Goal: Information Seeking & Learning: Learn about a topic

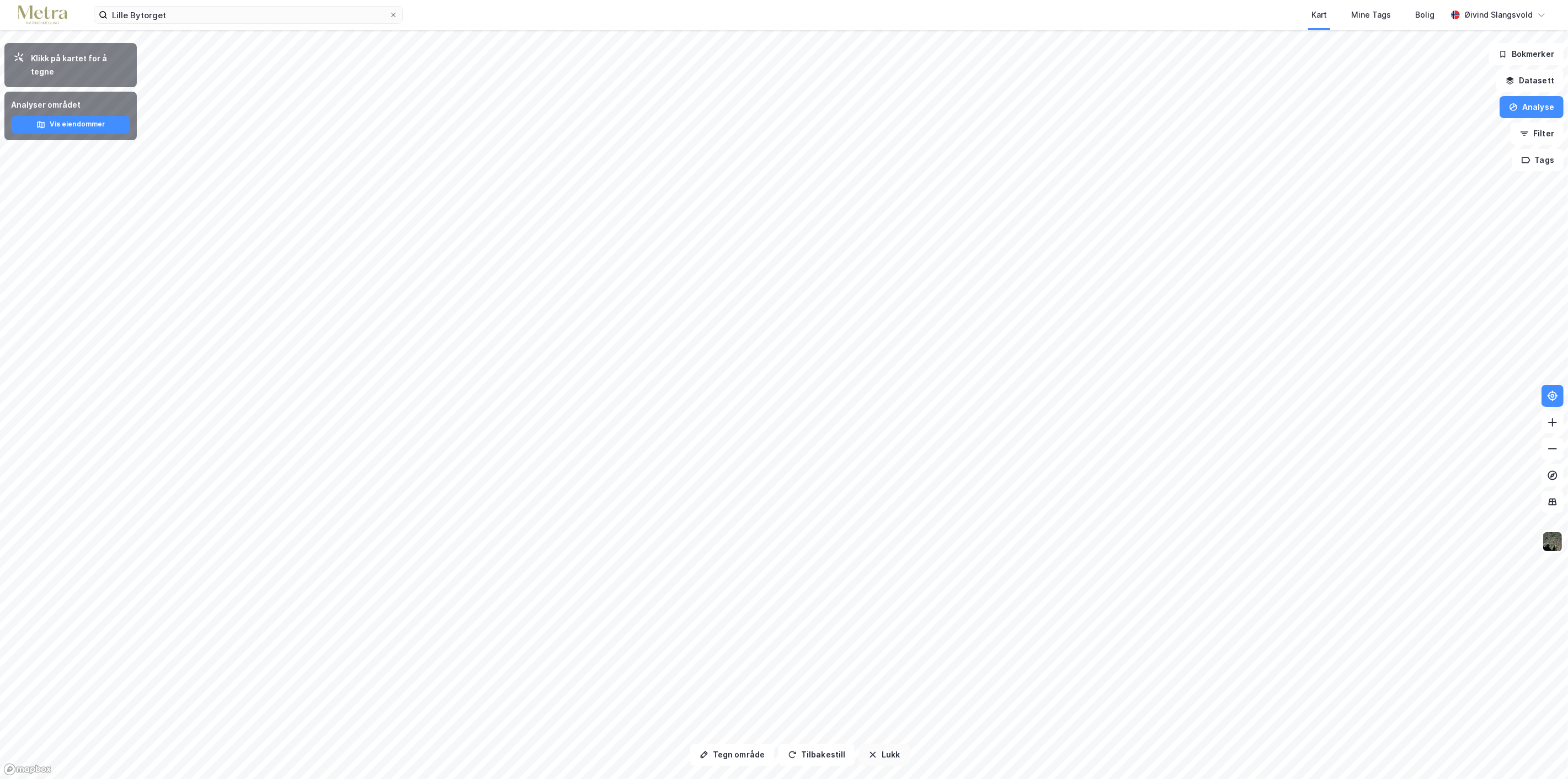
click at [881, 760] on button "Lukk" at bounding box center [884, 754] width 50 height 22
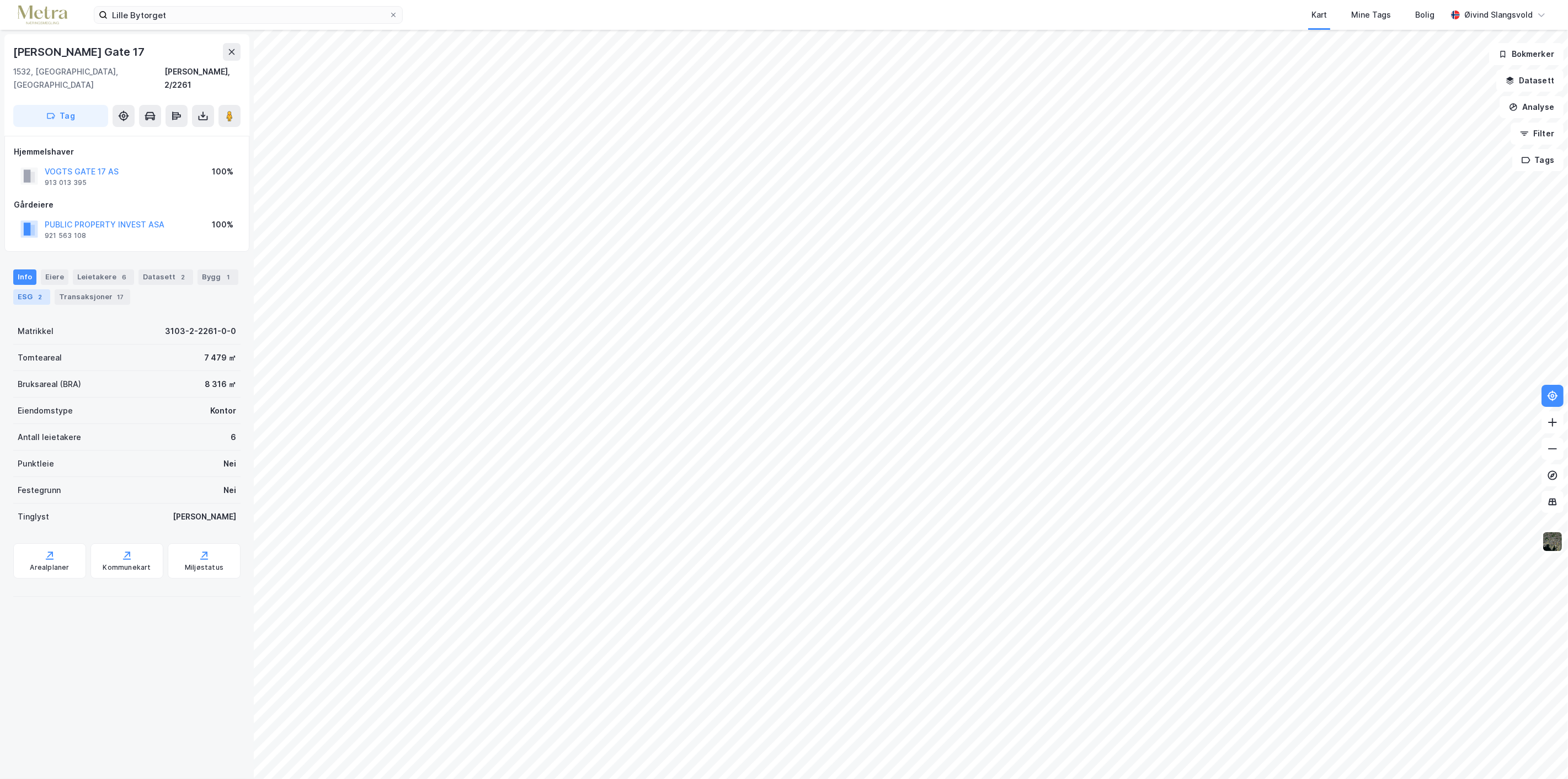
click at [28, 289] on div "ESG 2" at bounding box center [32, 296] width 37 height 15
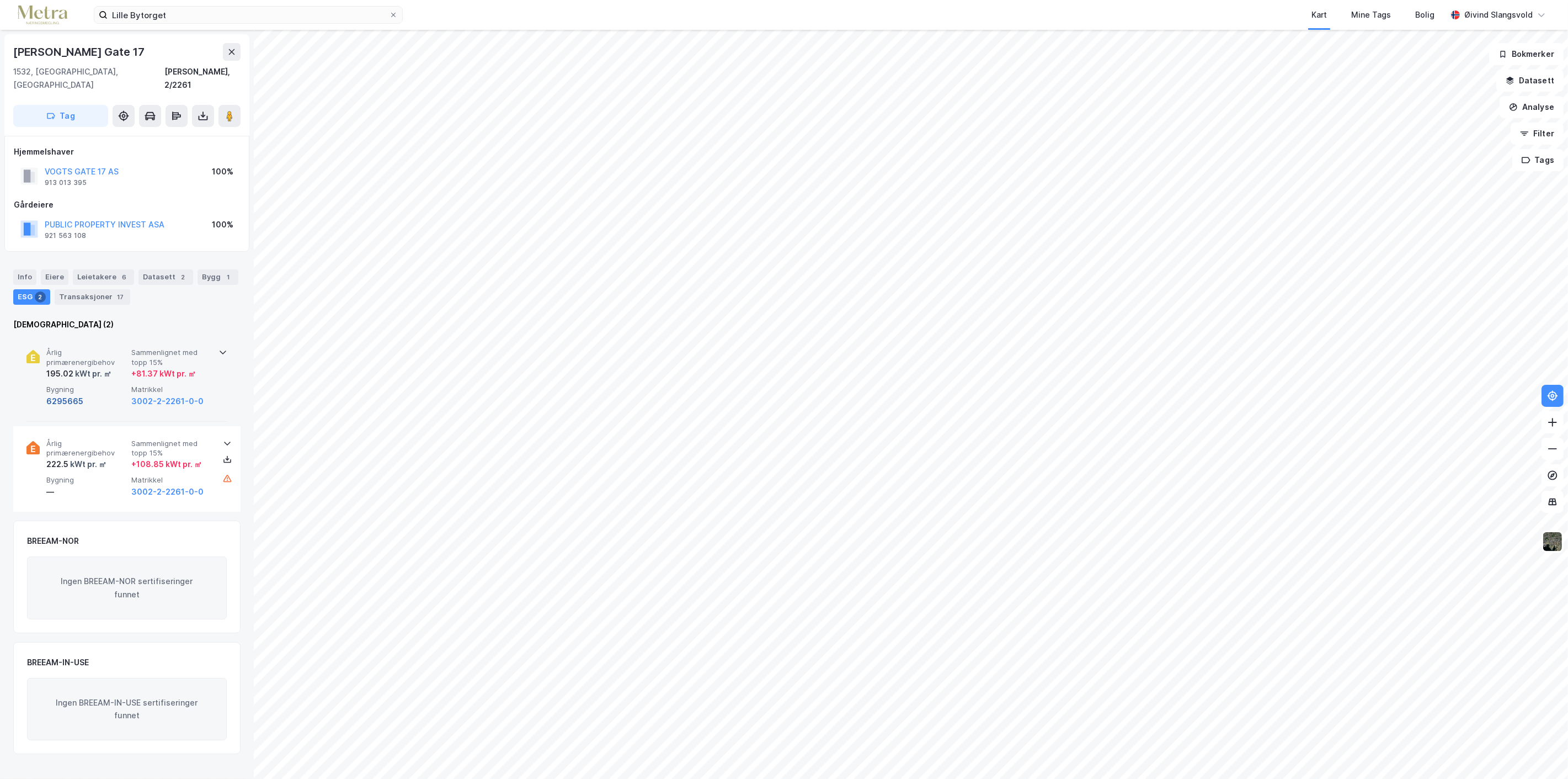
click at [67, 395] on button "6295665" at bounding box center [64, 401] width 37 height 13
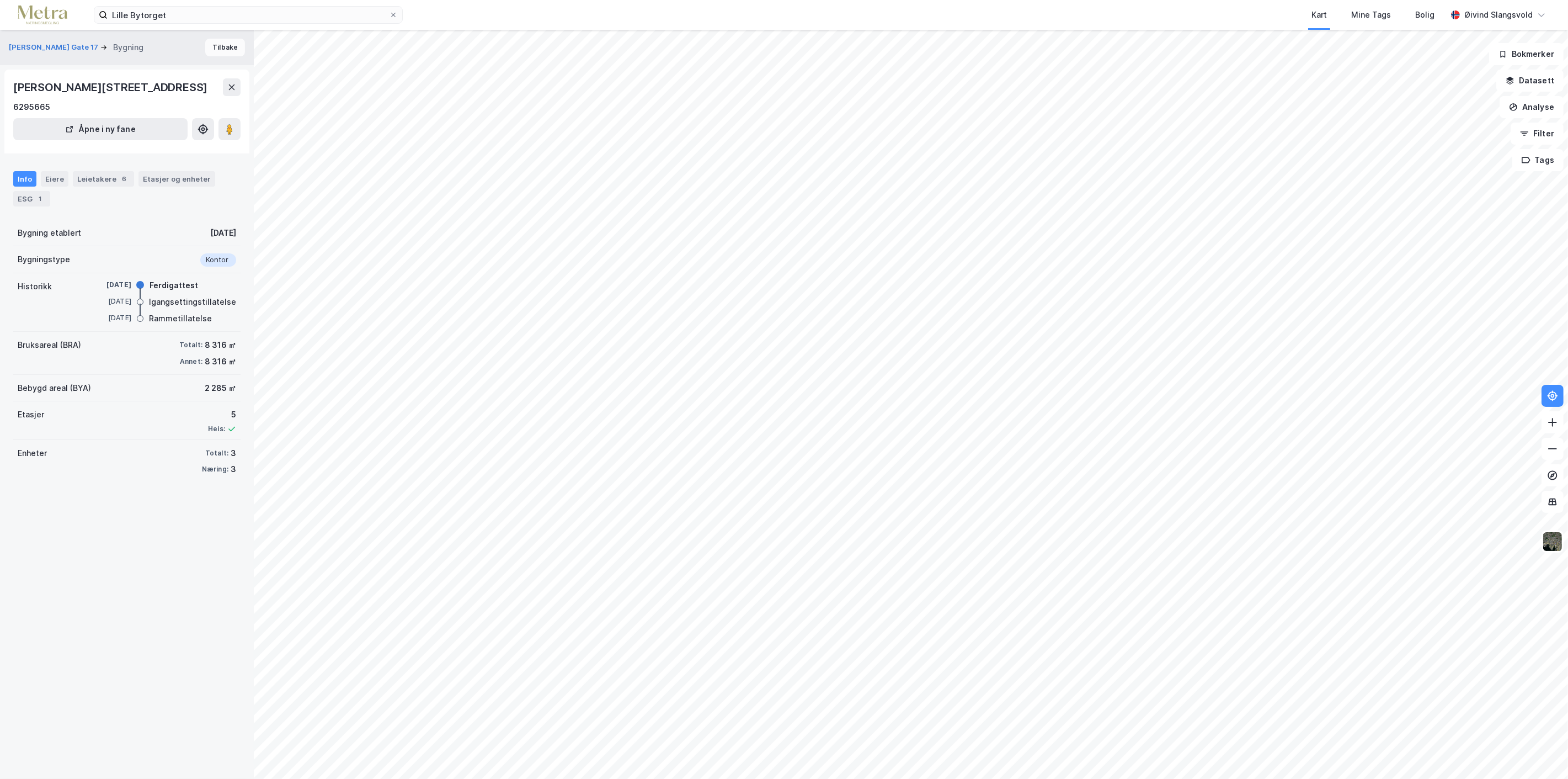
click at [212, 44] on button "Tilbake" at bounding box center [225, 47] width 40 height 17
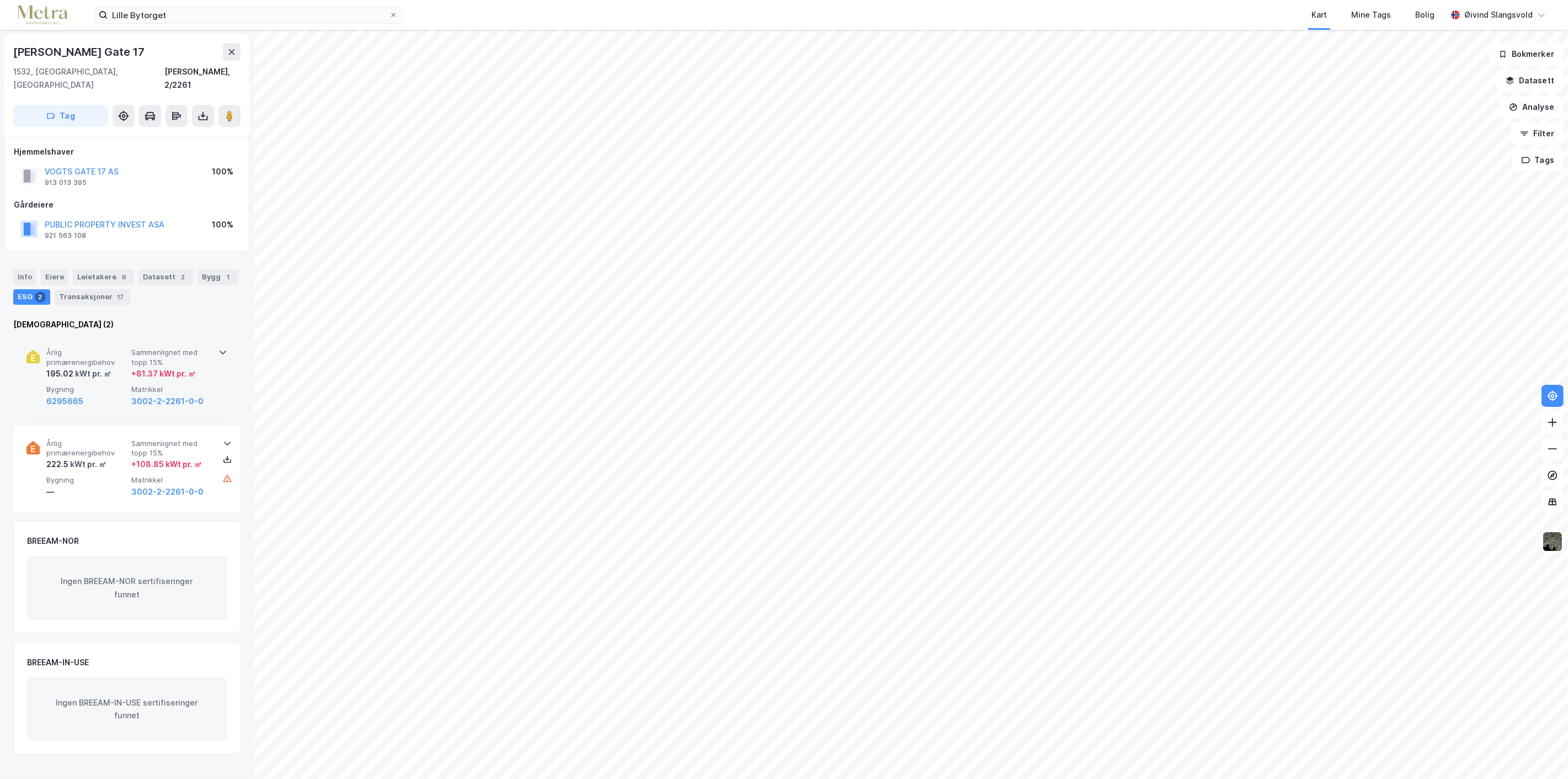
click at [175, 367] on div "+ 81.37 kWt pr. ㎡" at bounding box center [163, 374] width 64 height 13
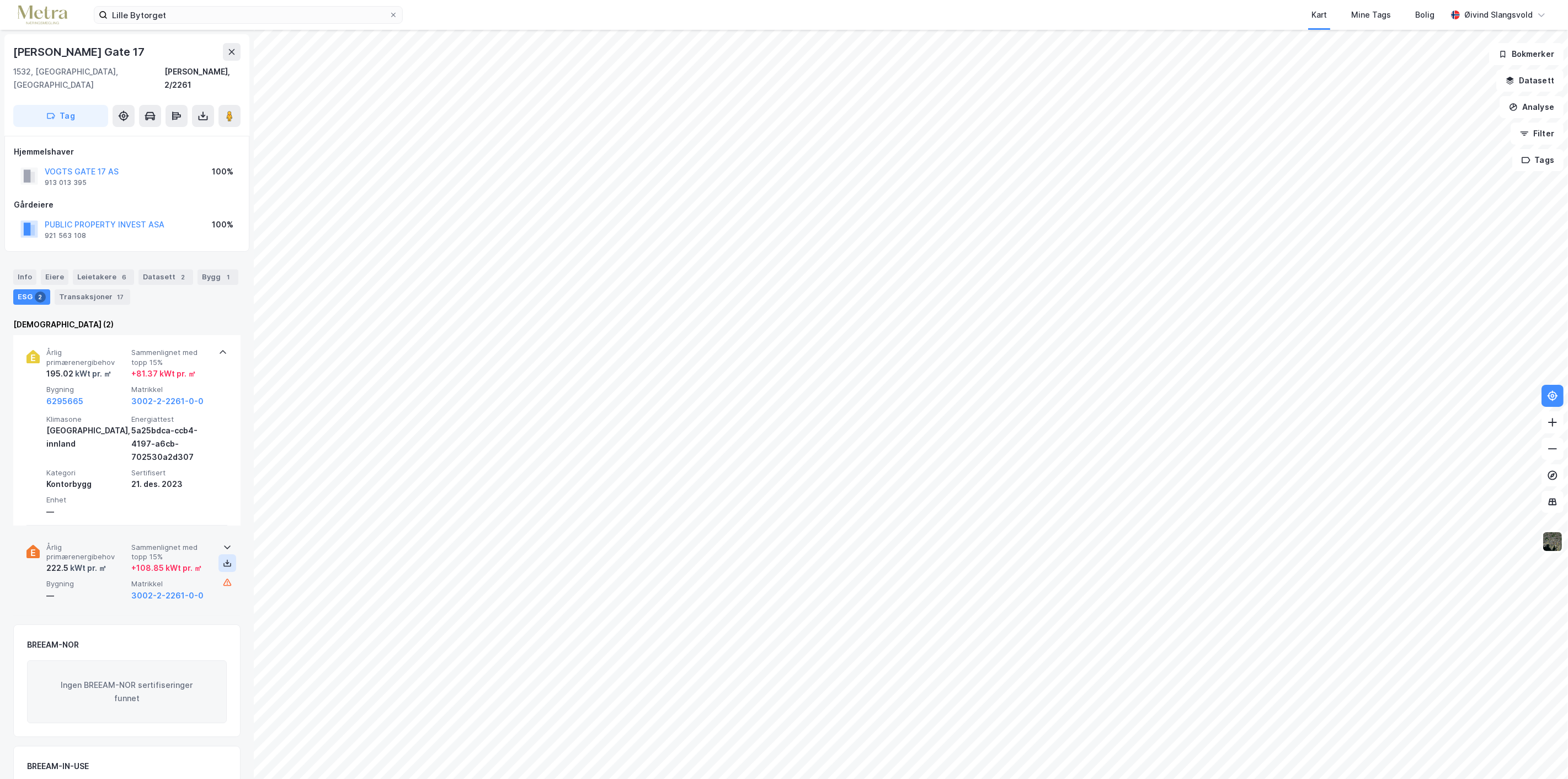
click at [227, 559] on icon at bounding box center [228, 561] width 1 height 5
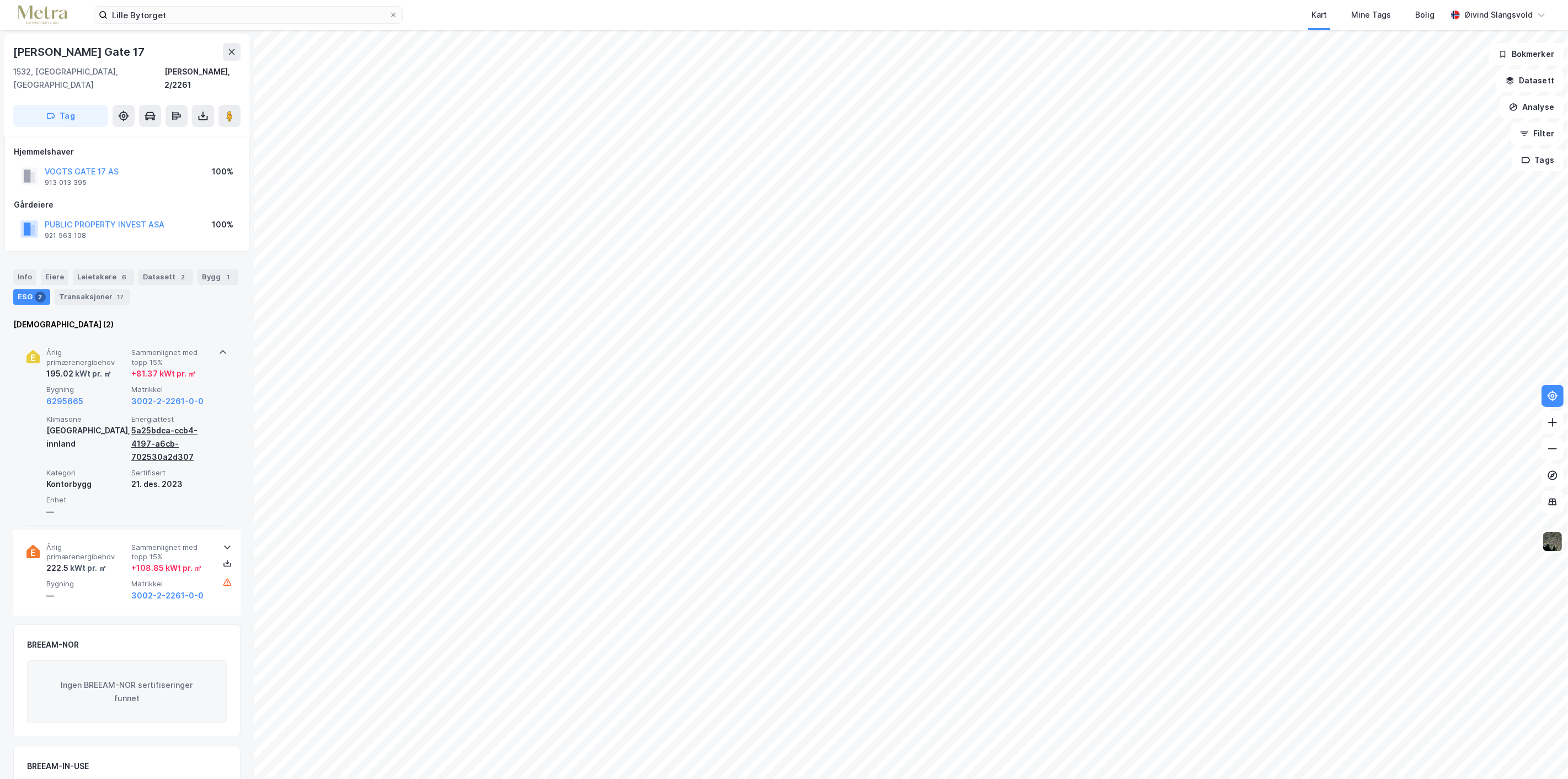
click at [161, 424] on div "5a25bdca-ccb4-4197-a6cb-702530a2d307" at bounding box center [171, 444] width 81 height 40
click at [153, 443] on div "5a25bdca-ccb4-4197-a6cb-702530a2d307" at bounding box center [171, 444] width 81 height 40
click at [173, 477] on div "21. des. 2023" at bounding box center [171, 484] width 81 height 13
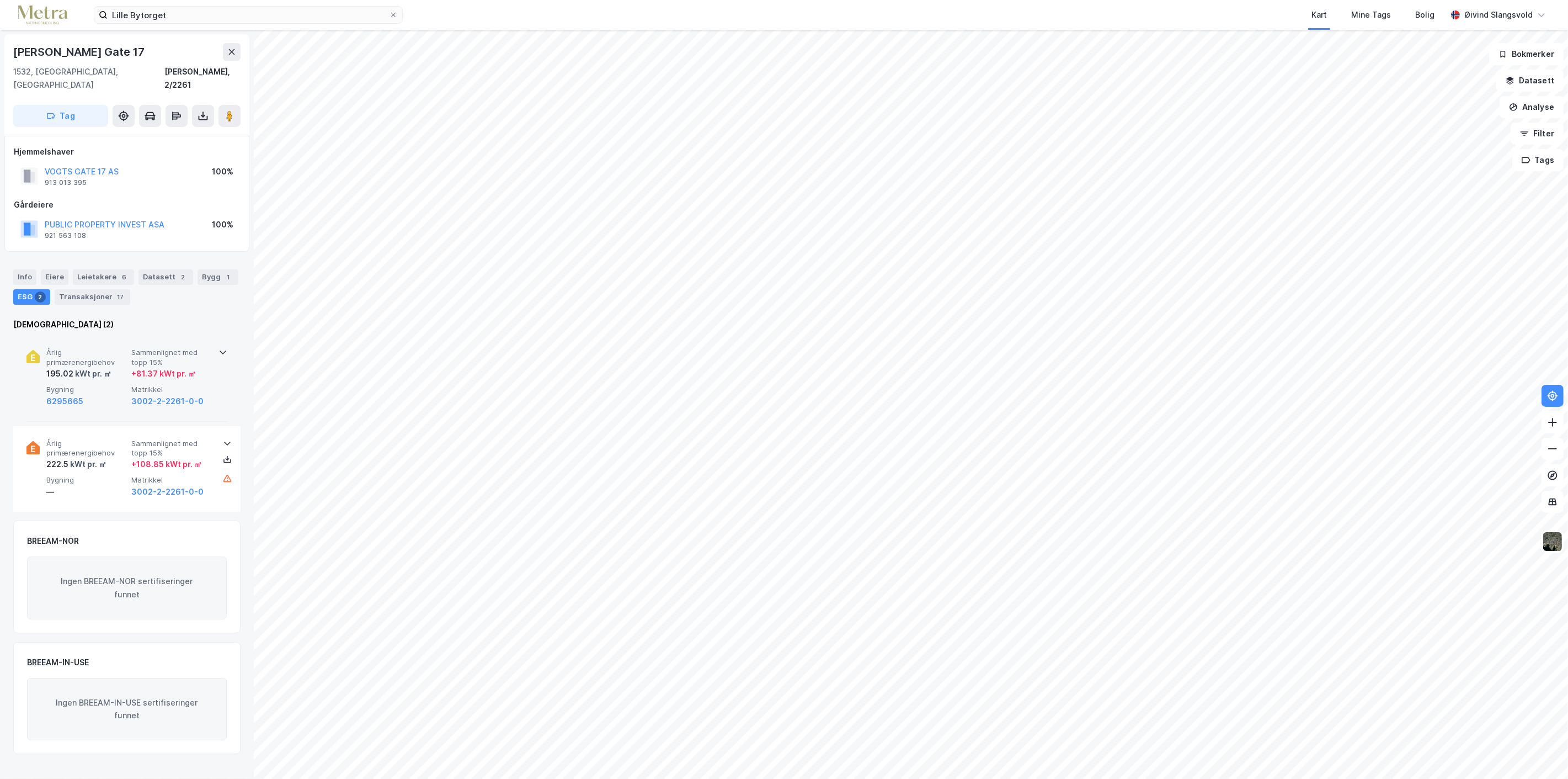
click at [218, 347] on icon at bounding box center [222, 352] width 9 height 9
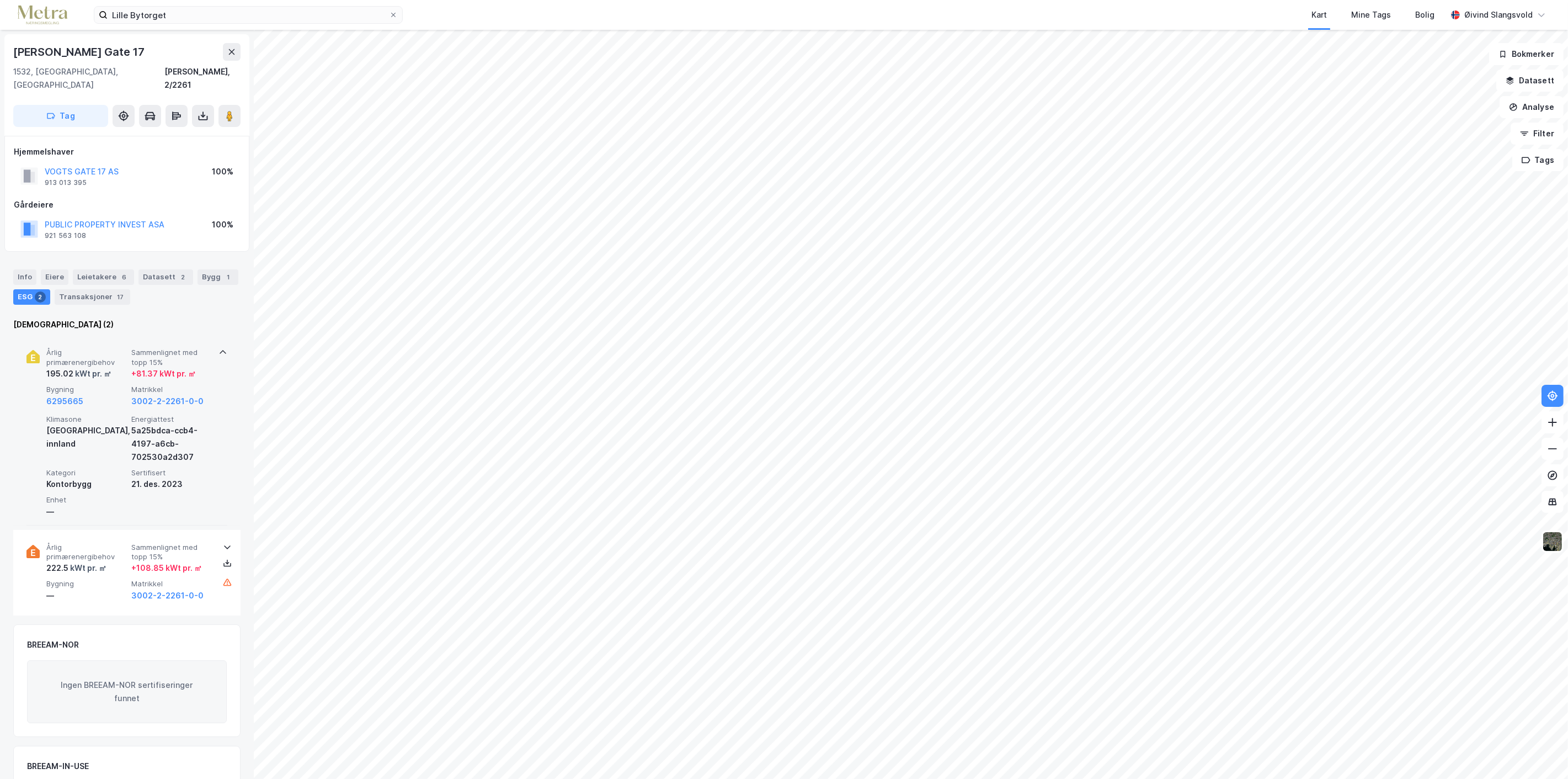
click at [218, 347] on icon at bounding box center [222, 352] width 9 height 9
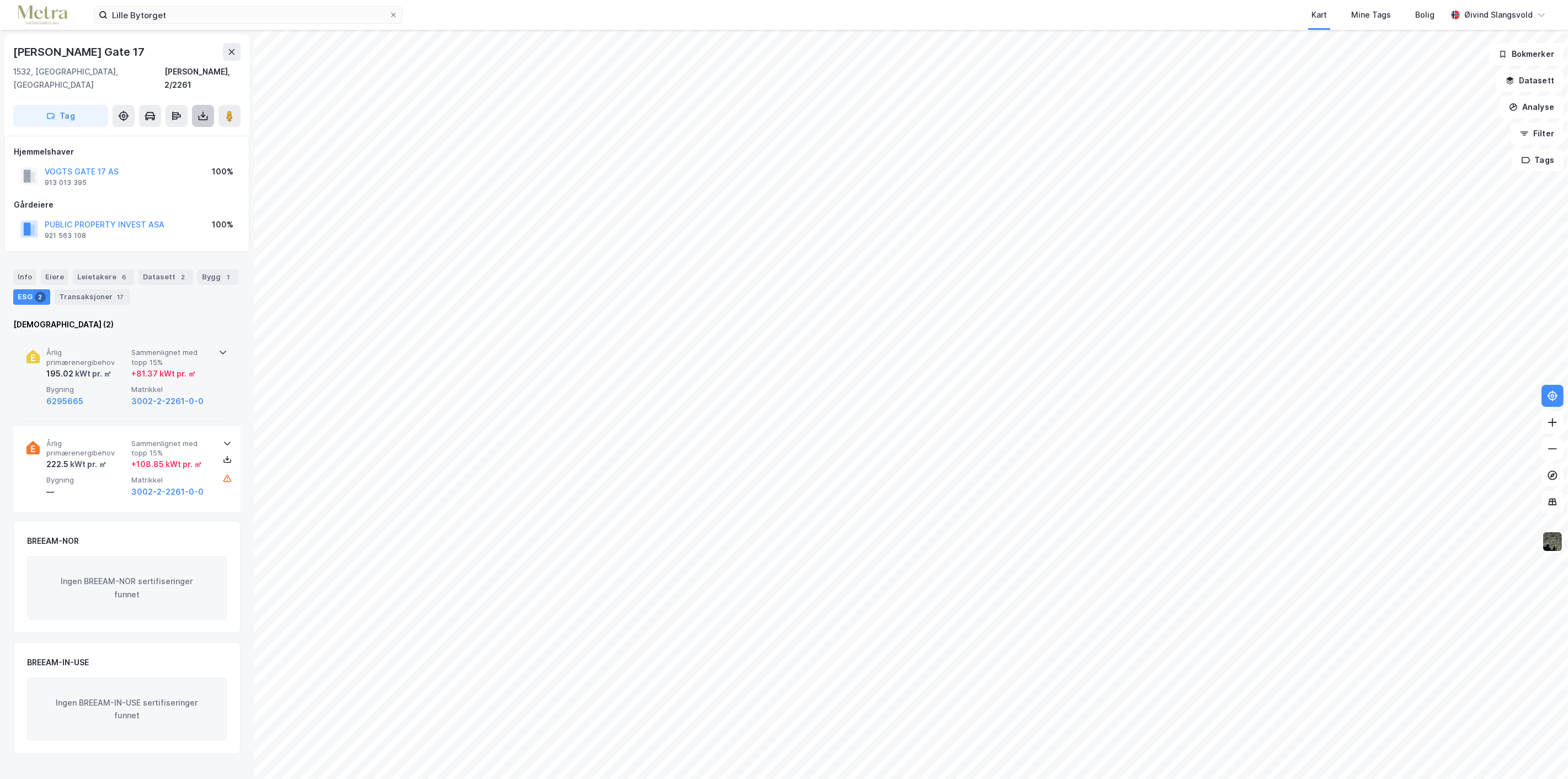
click at [202, 112] on icon at bounding box center [203, 114] width 1 height 6
click at [155, 367] on div "+ 81.37 kWt pr. ㎡" at bounding box center [163, 374] width 64 height 13
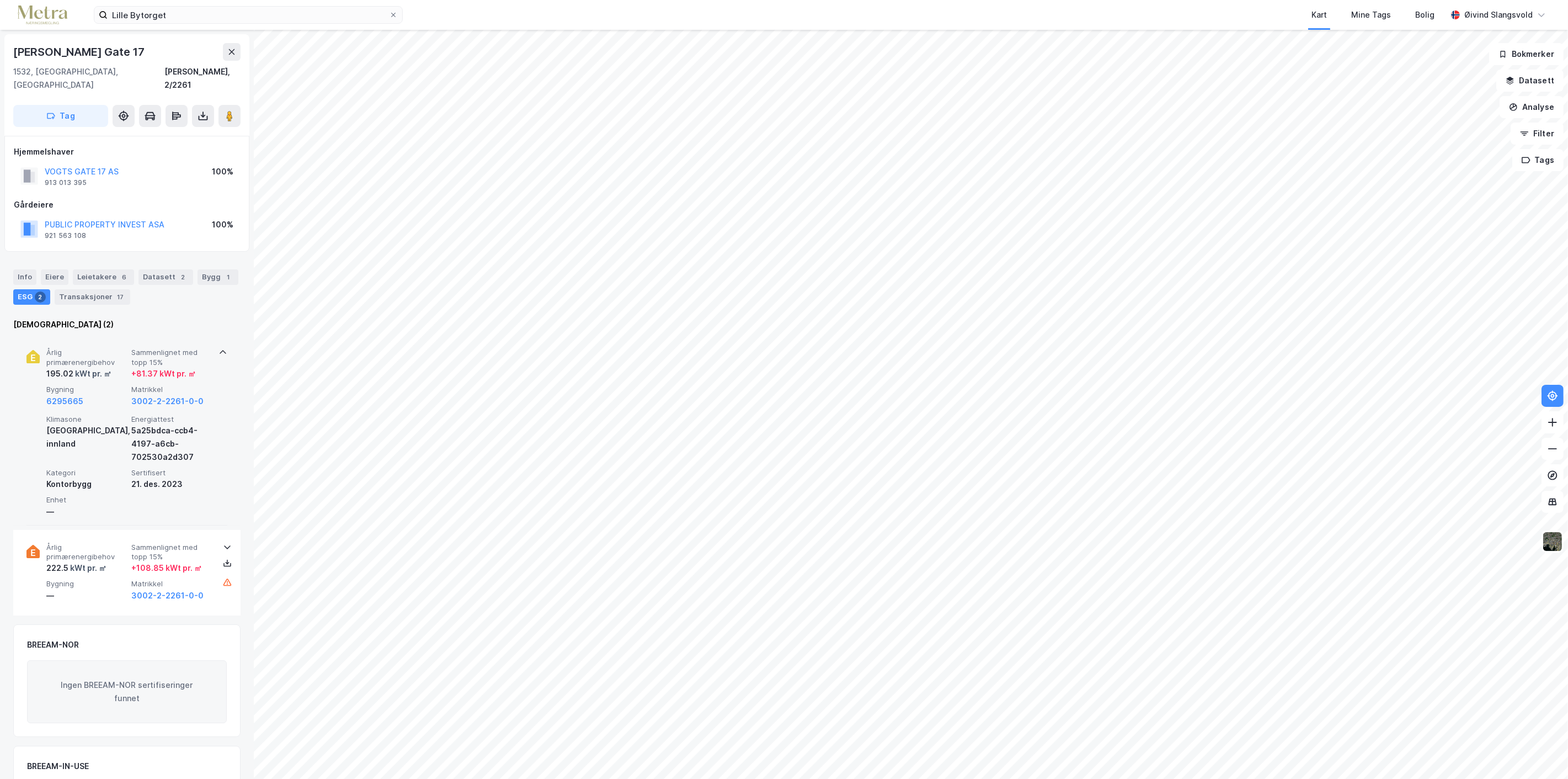
click at [169, 477] on div "21. des. 2023" at bounding box center [171, 484] width 81 height 13
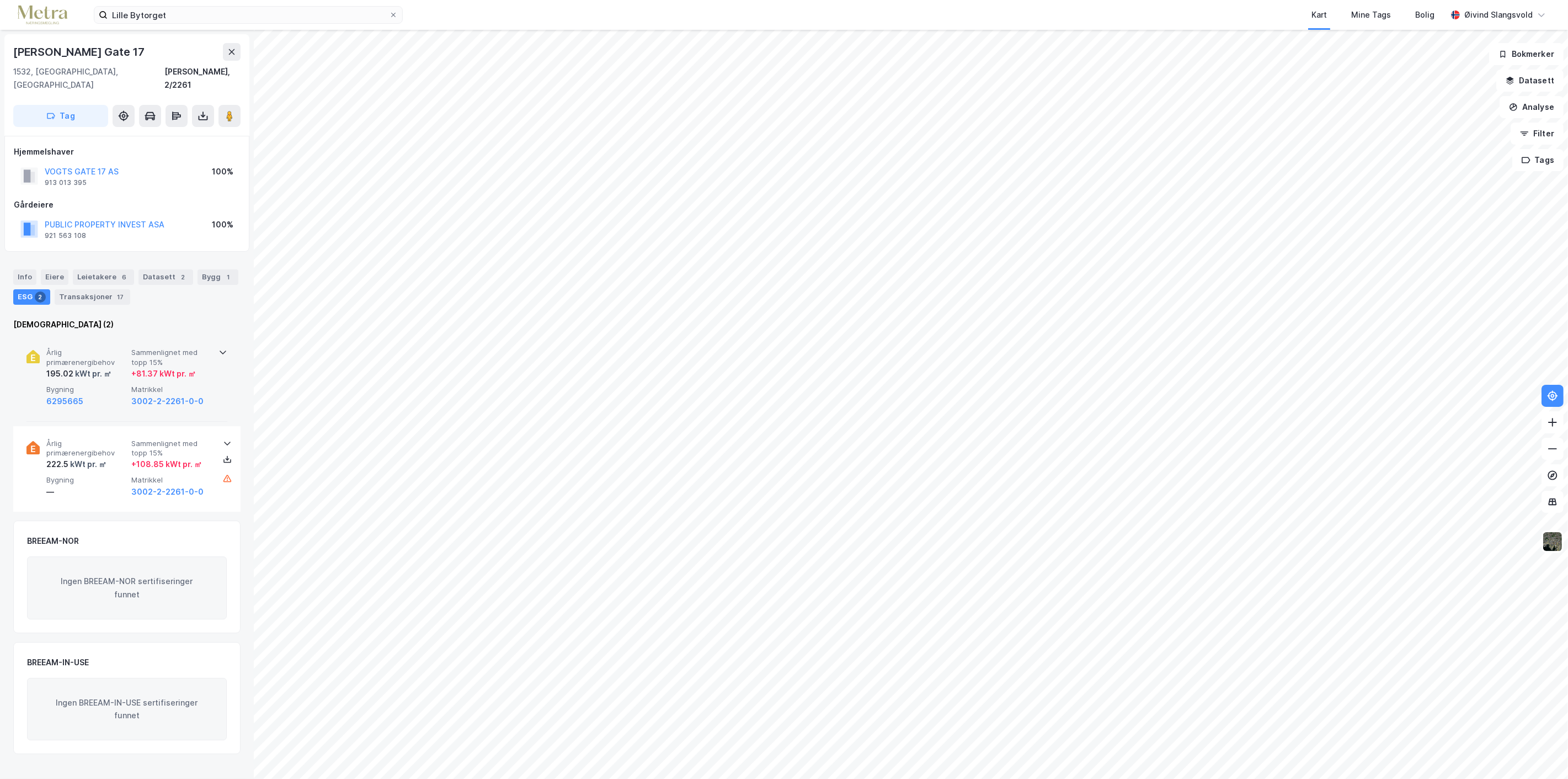
click at [175, 367] on div "+ 81.37 kWt pr. ㎡" at bounding box center [163, 374] width 64 height 13
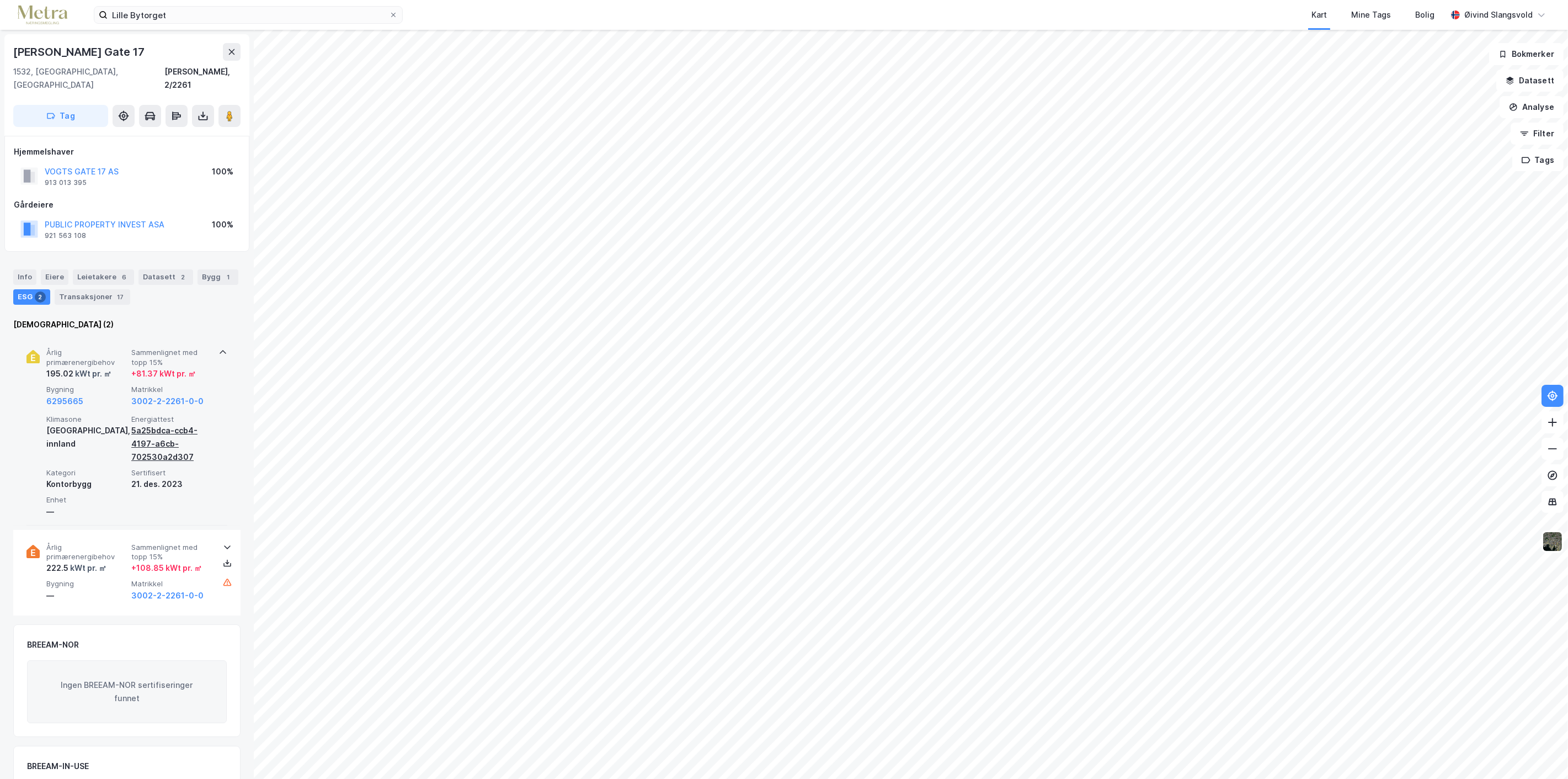
click at [161, 424] on div "5a25bdca-ccb4-4197-a6cb-702530a2d307" at bounding box center [171, 444] width 81 height 40
